Goal: Task Accomplishment & Management: Manage account settings

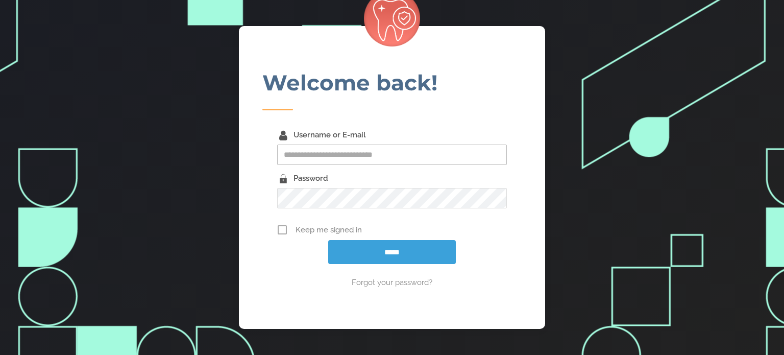
click at [343, 153] on input "Username or E-mail" at bounding box center [392, 154] width 230 height 20
type input "**********"
click at [283, 231] on icon at bounding box center [282, 229] width 9 height 15
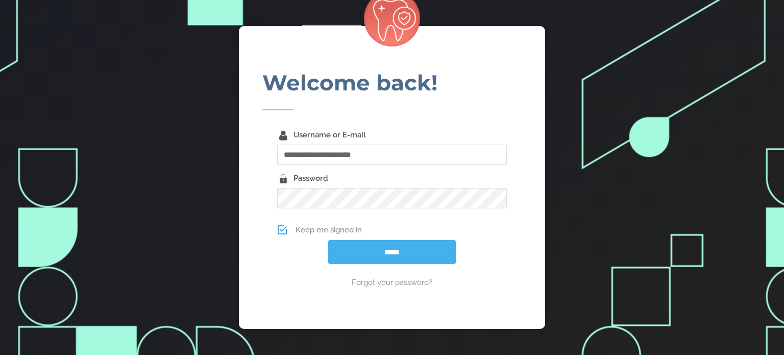
click at [377, 262] on input "*****" at bounding box center [392, 252] width 128 height 24
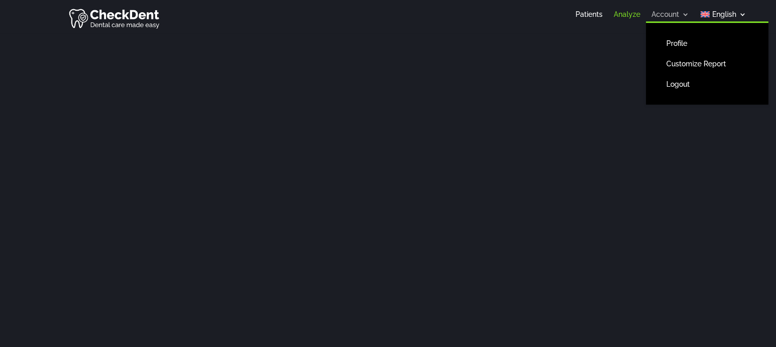
click at [673, 14] on link "Account" at bounding box center [671, 16] width 38 height 11
click at [689, 44] on link "Profile" at bounding box center [707, 43] width 102 height 20
click at [667, 11] on link "Account" at bounding box center [671, 16] width 38 height 11
click at [676, 42] on link "Profile" at bounding box center [707, 43] width 102 height 20
click at [678, 43] on link "Profile" at bounding box center [707, 43] width 102 height 20
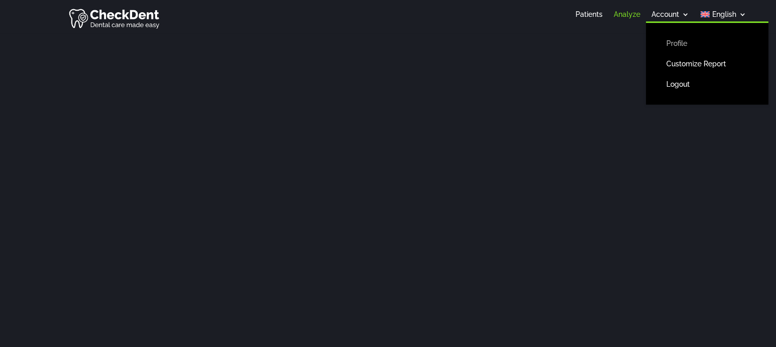
click at [679, 43] on link "Profile" at bounding box center [707, 43] width 102 height 20
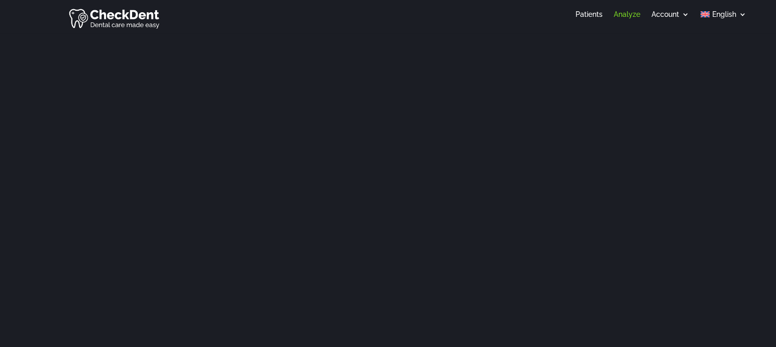
click at [655, 9] on ul "Patients Analyze Account Profile Customize Report Logout English Deutsch" at bounding box center [661, 14] width 182 height 15
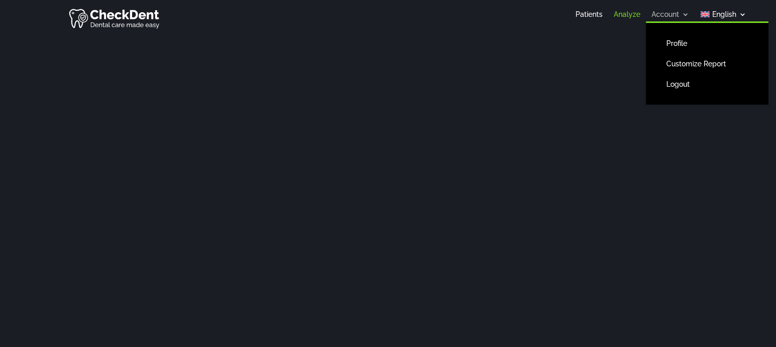
click at [657, 15] on link "Account" at bounding box center [671, 16] width 38 height 11
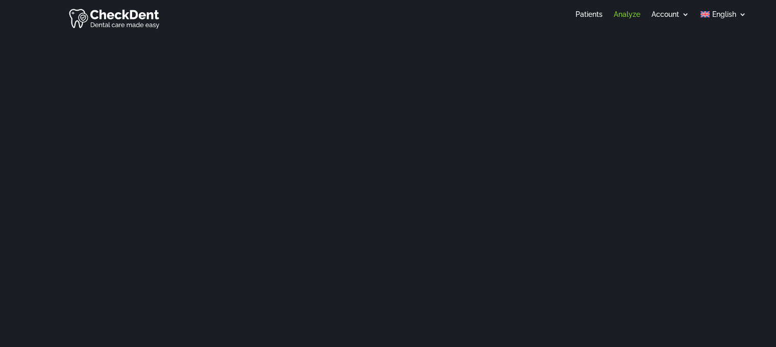
drag, startPoint x: 528, startPoint y: 3, endPoint x: 304, endPoint y: 24, distance: 224.5
click at [304, 24] on div "Patients Analyze Account Profile Customize Report Logout English Deutsch" at bounding box center [388, 18] width 776 height 33
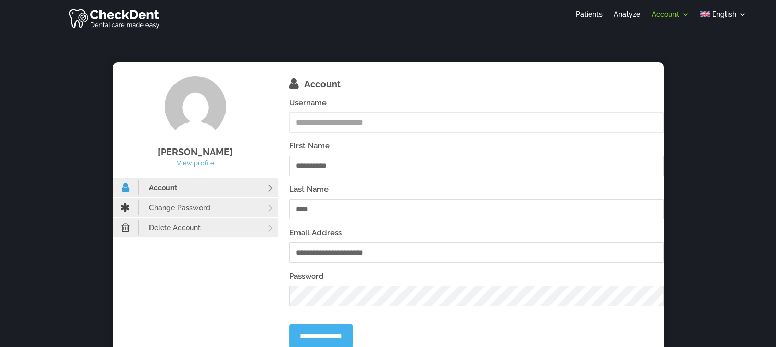
click at [343, 334] on input "**********" at bounding box center [320, 336] width 63 height 24
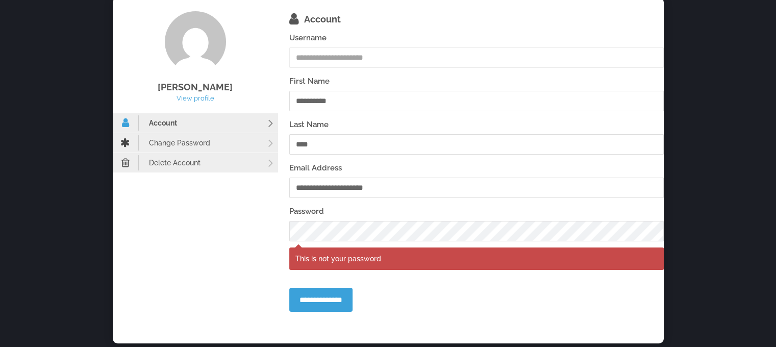
scroll to position [67, 0]
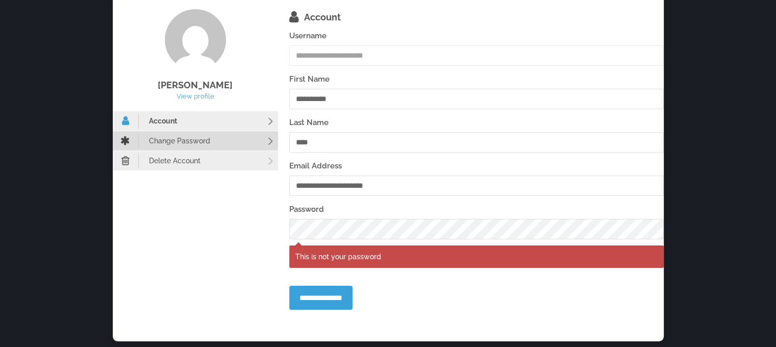
click at [247, 138] on link "Change Password" at bounding box center [195, 140] width 165 height 19
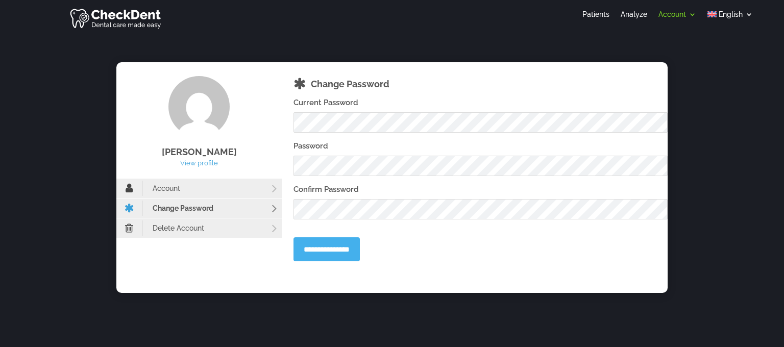
click at [338, 244] on input "**********" at bounding box center [326, 249] width 66 height 24
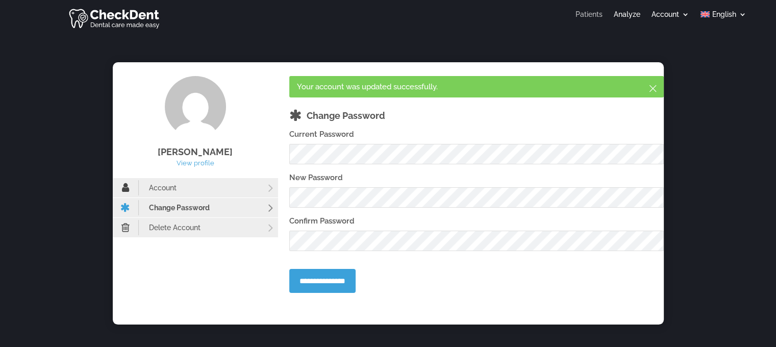
click at [597, 15] on link "Patients" at bounding box center [589, 16] width 27 height 11
click at [624, 9] on ul "Patients Analyze Account Profile Customize Report Logout English Deutsch" at bounding box center [661, 14] width 182 height 15
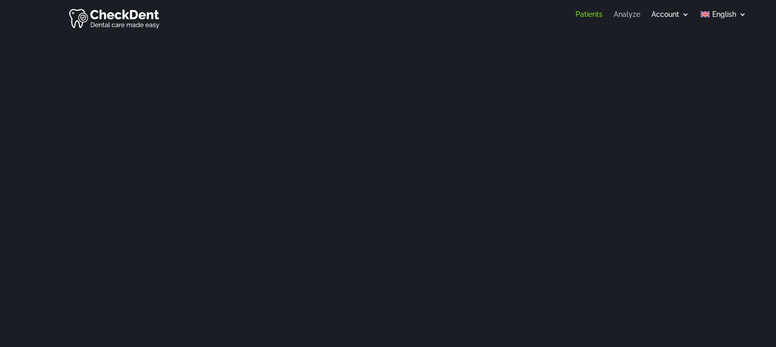
click at [629, 18] on link "Analyze" at bounding box center [627, 16] width 27 height 11
click at [625, 11] on link "Analyze" at bounding box center [627, 16] width 27 height 11
click at [627, 12] on link "Analyze" at bounding box center [627, 16] width 27 height 11
